Goal: Task Accomplishment & Management: Manage account settings

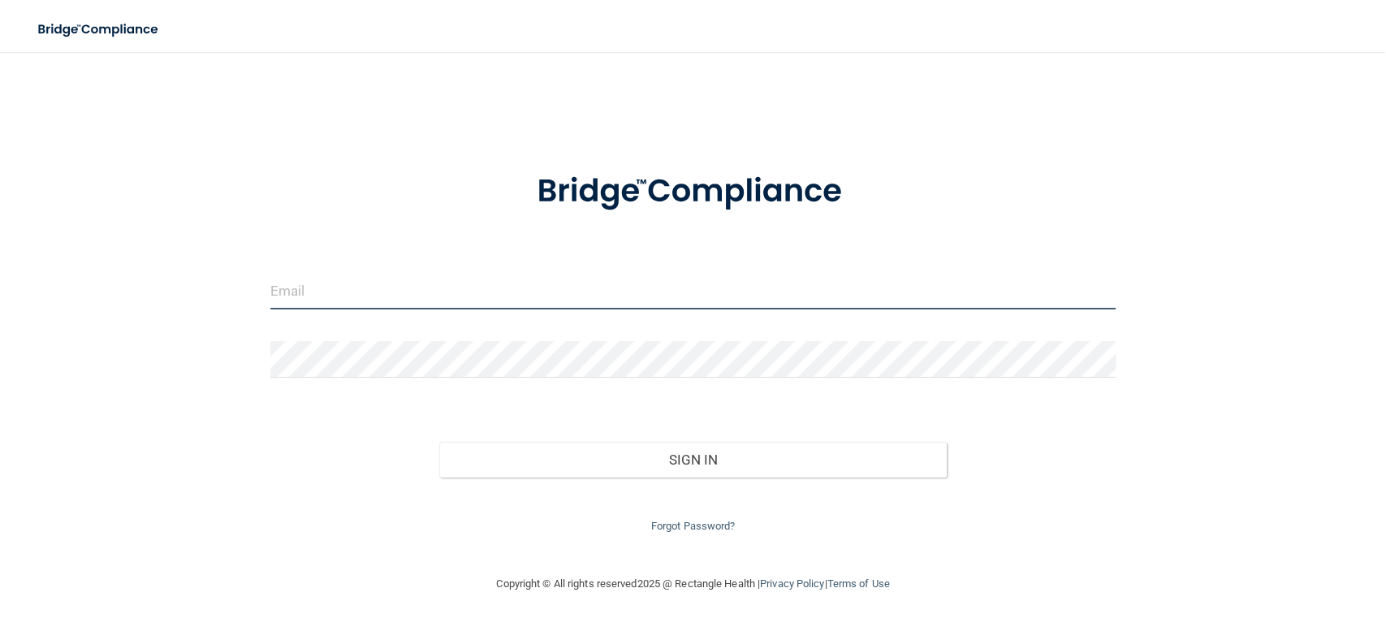
click at [504, 296] on input "email" at bounding box center [692, 291] width 845 height 37
type input "[EMAIL_ADDRESS][PERSON_NAME][DOMAIN_NAME]"
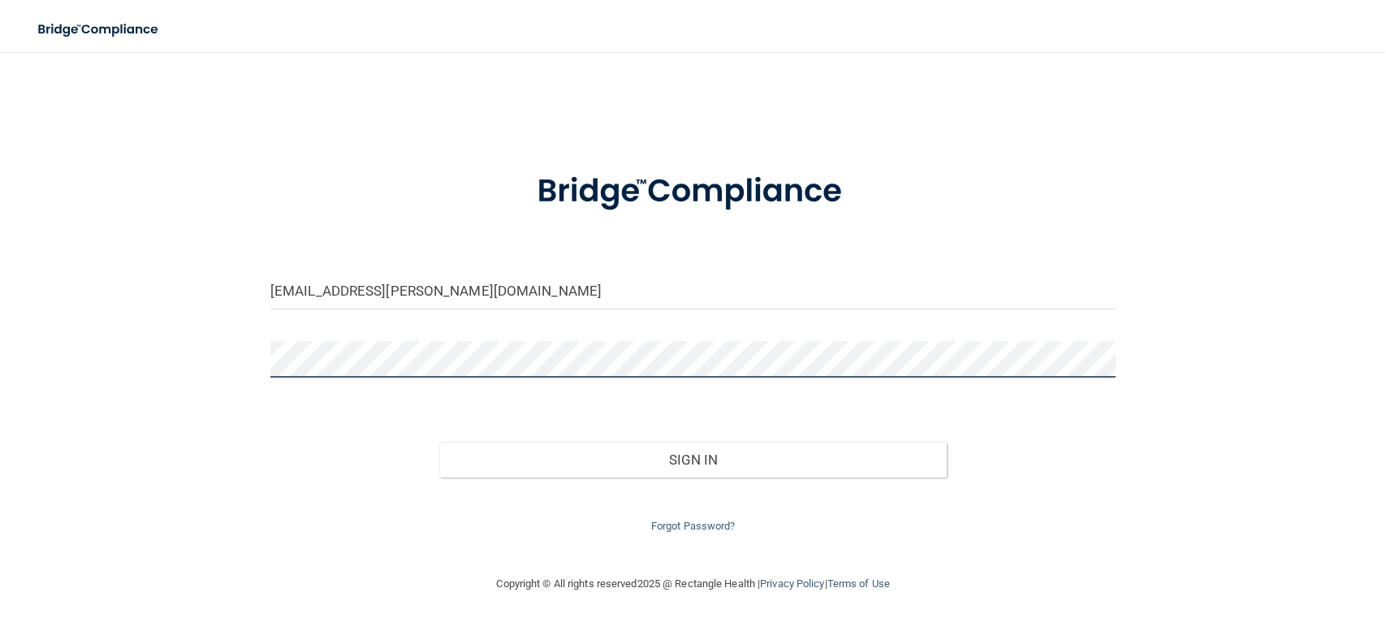
click at [439, 442] on button "Sign In" at bounding box center [692, 460] width 507 height 36
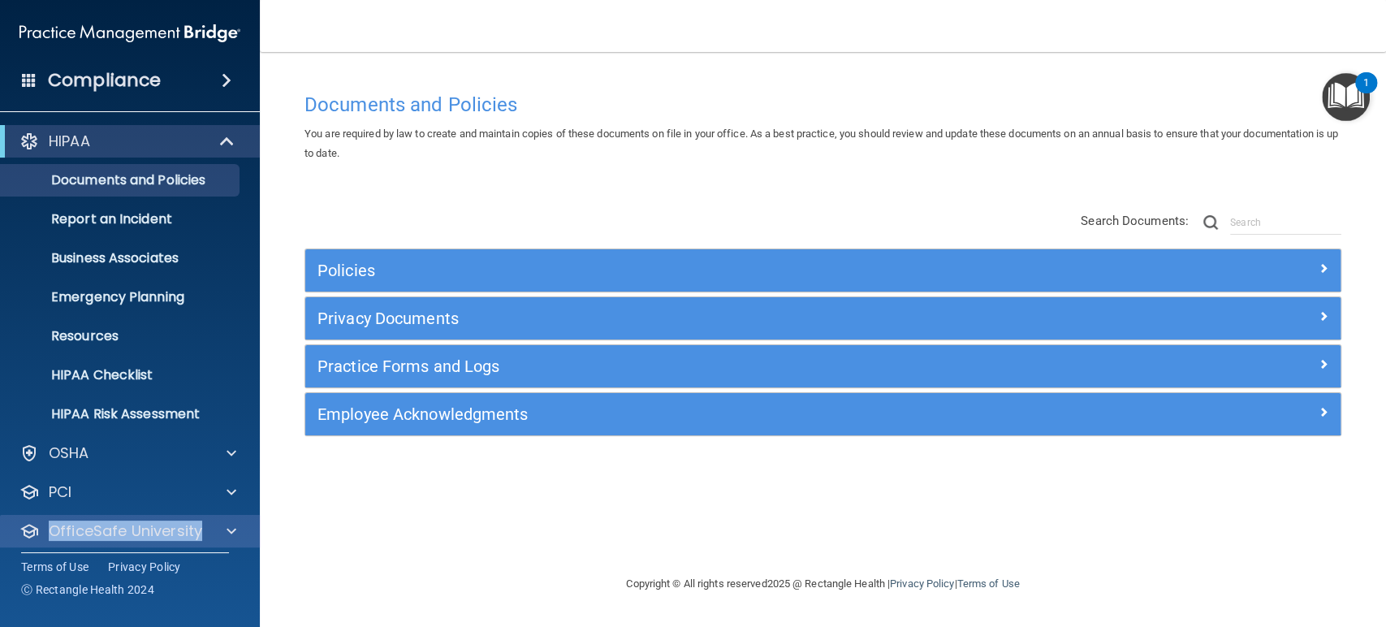
drag, startPoint x: 254, startPoint y: 486, endPoint x: 253, endPoint y: 528, distance: 41.4
click at [253, 528] on div "HIPAA Documents and Policies Report an Incident Business Associates Emergency P…" at bounding box center [130, 359] width 261 height 481
click at [238, 528] on div at bounding box center [229, 530] width 41 height 19
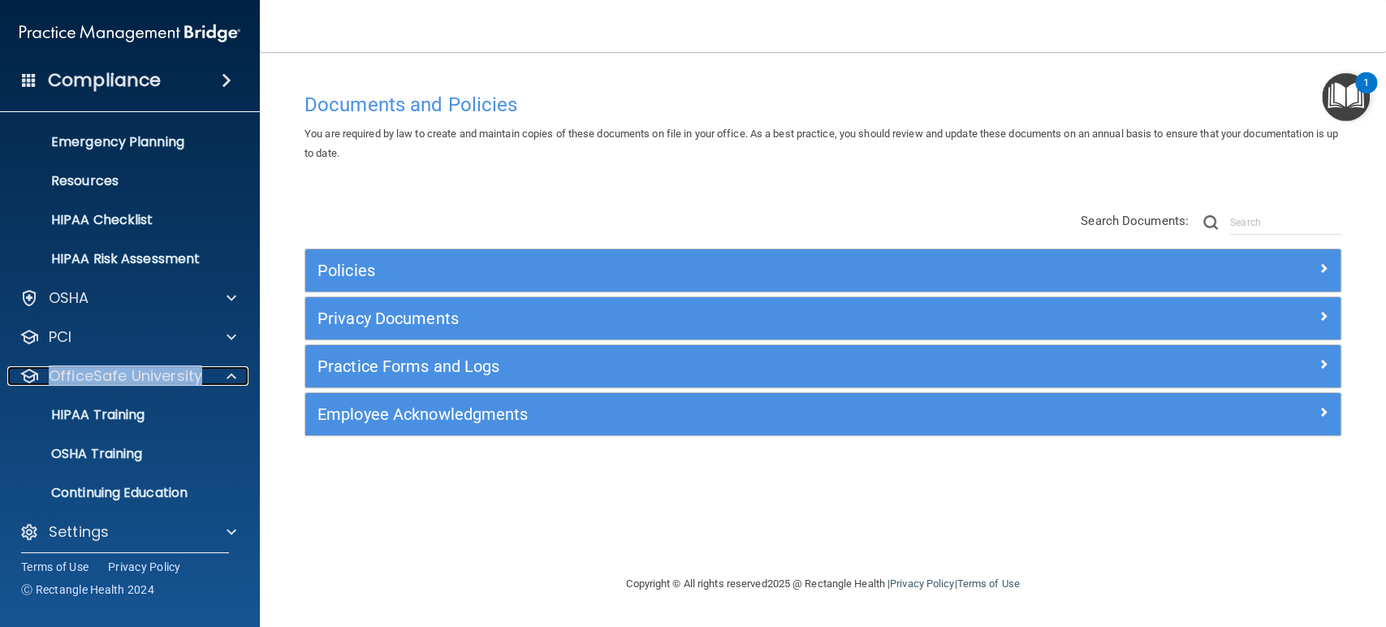
scroll to position [162, 0]
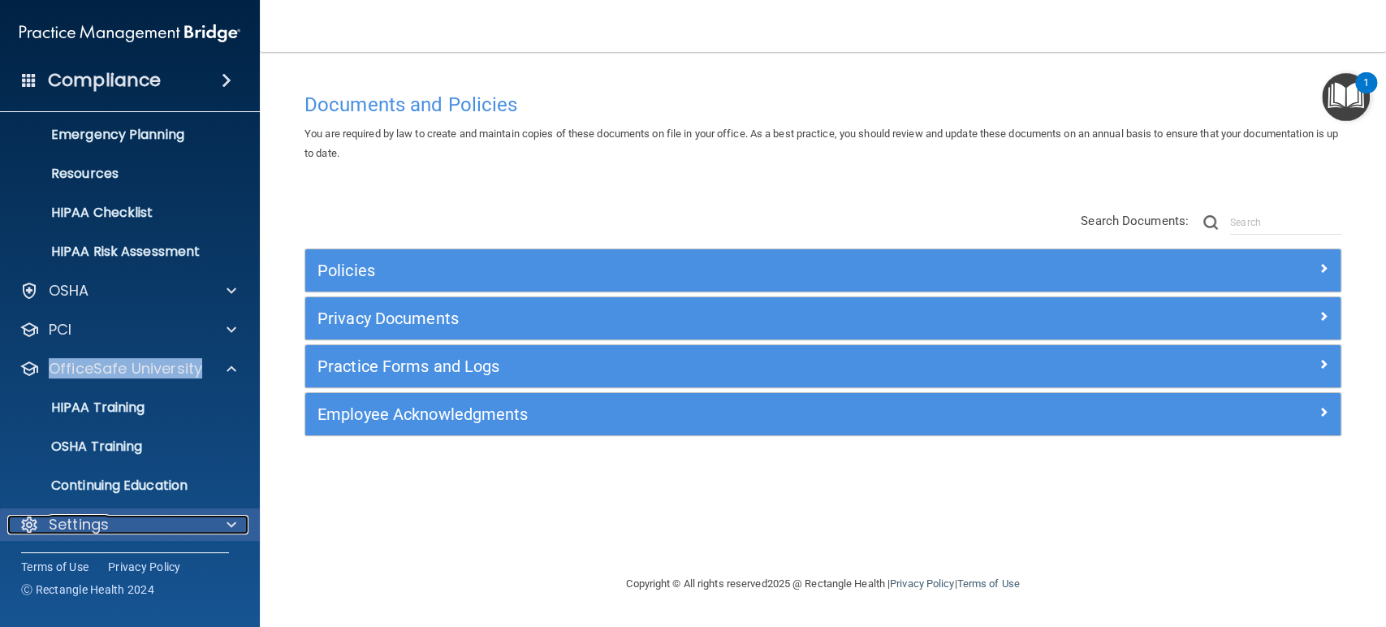
click at [221, 527] on div at bounding box center [229, 524] width 41 height 19
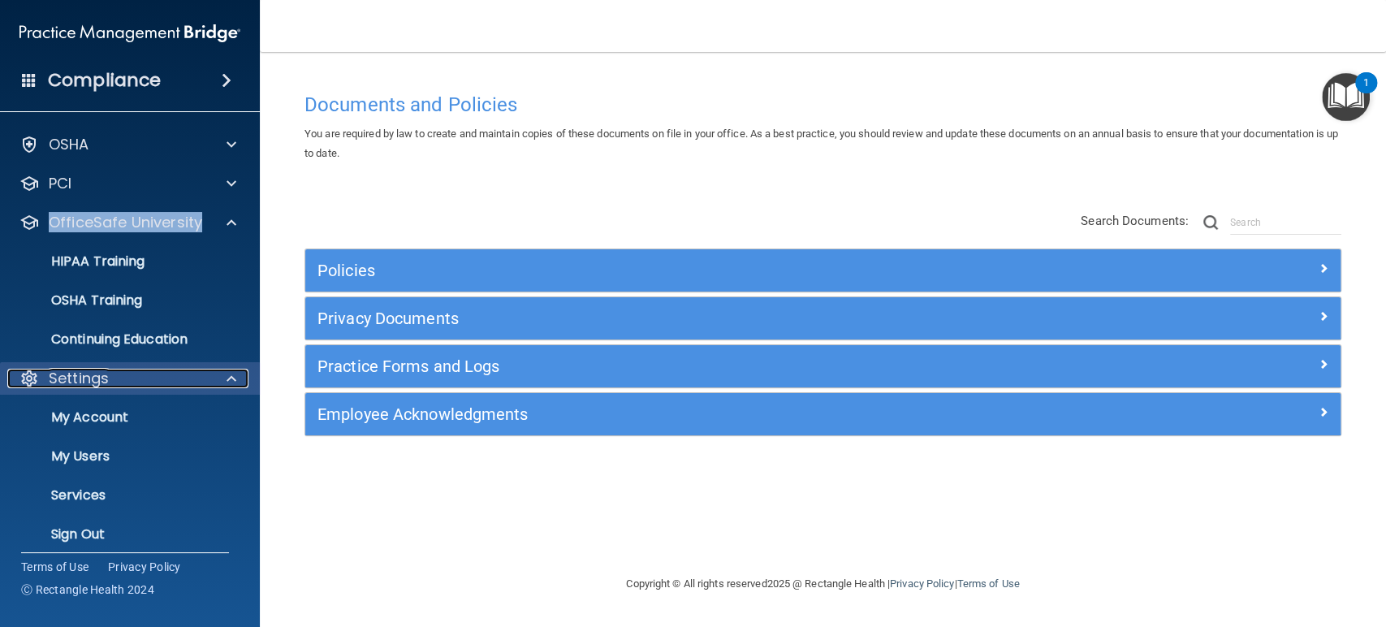
scroll to position [318, 0]
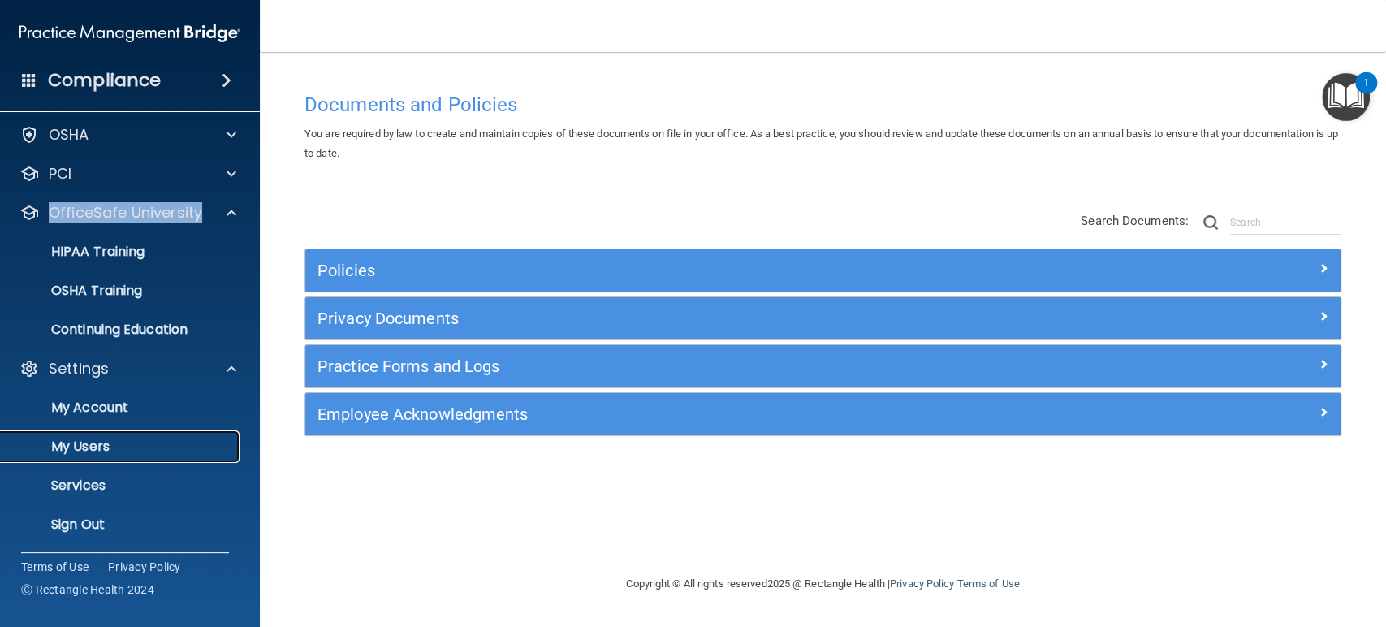
click at [83, 441] on p "My Users" at bounding box center [122, 446] width 222 height 16
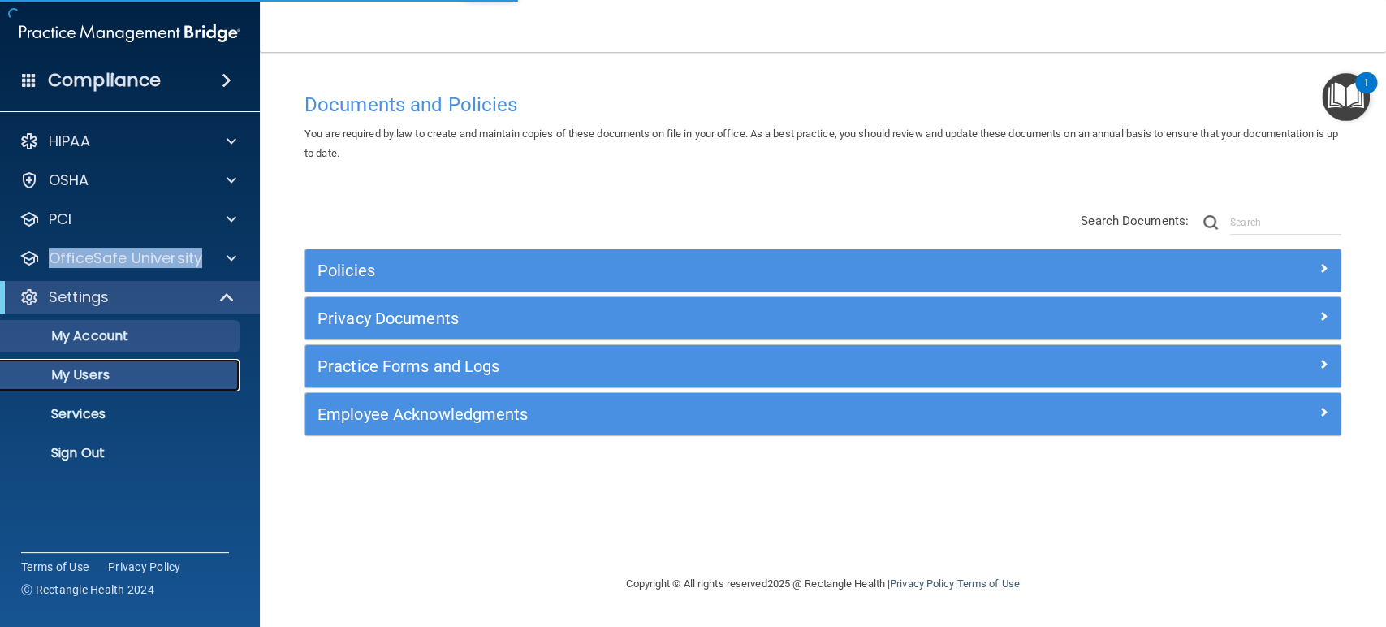
select select "20"
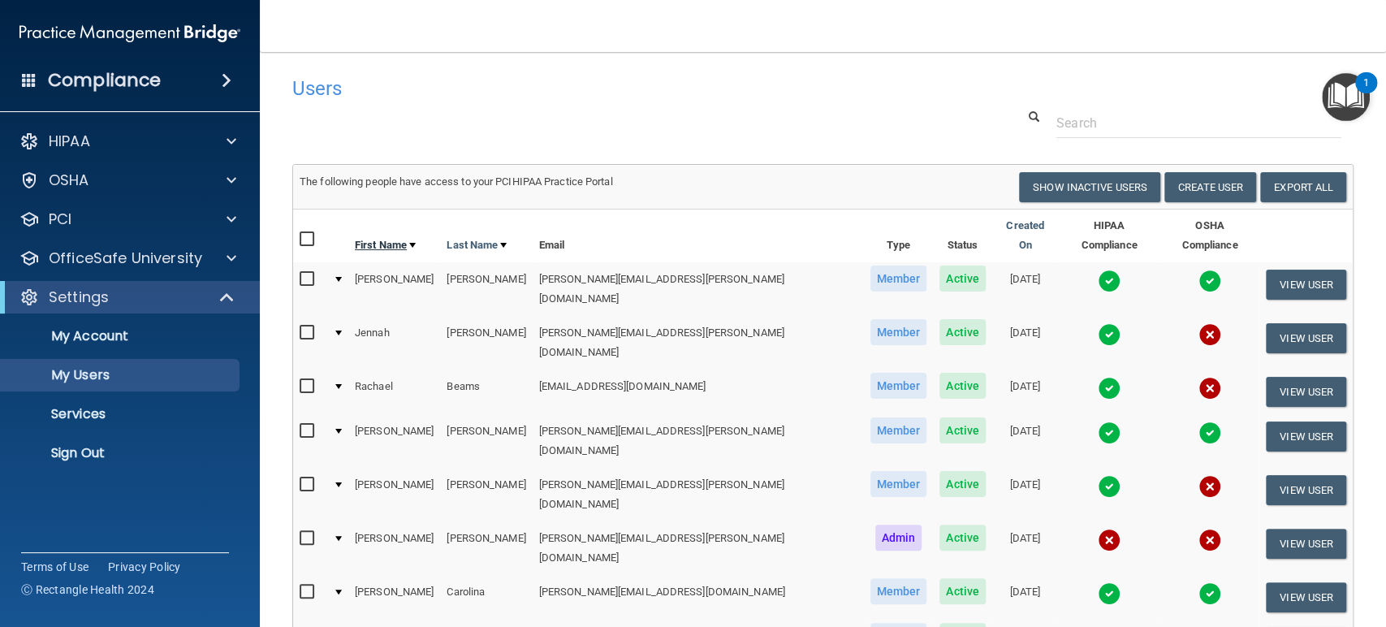
click at [385, 240] on link "First Name" at bounding box center [385, 244] width 61 height 19
select select "20"
